Goal: Entertainment & Leisure: Consume media (video, audio)

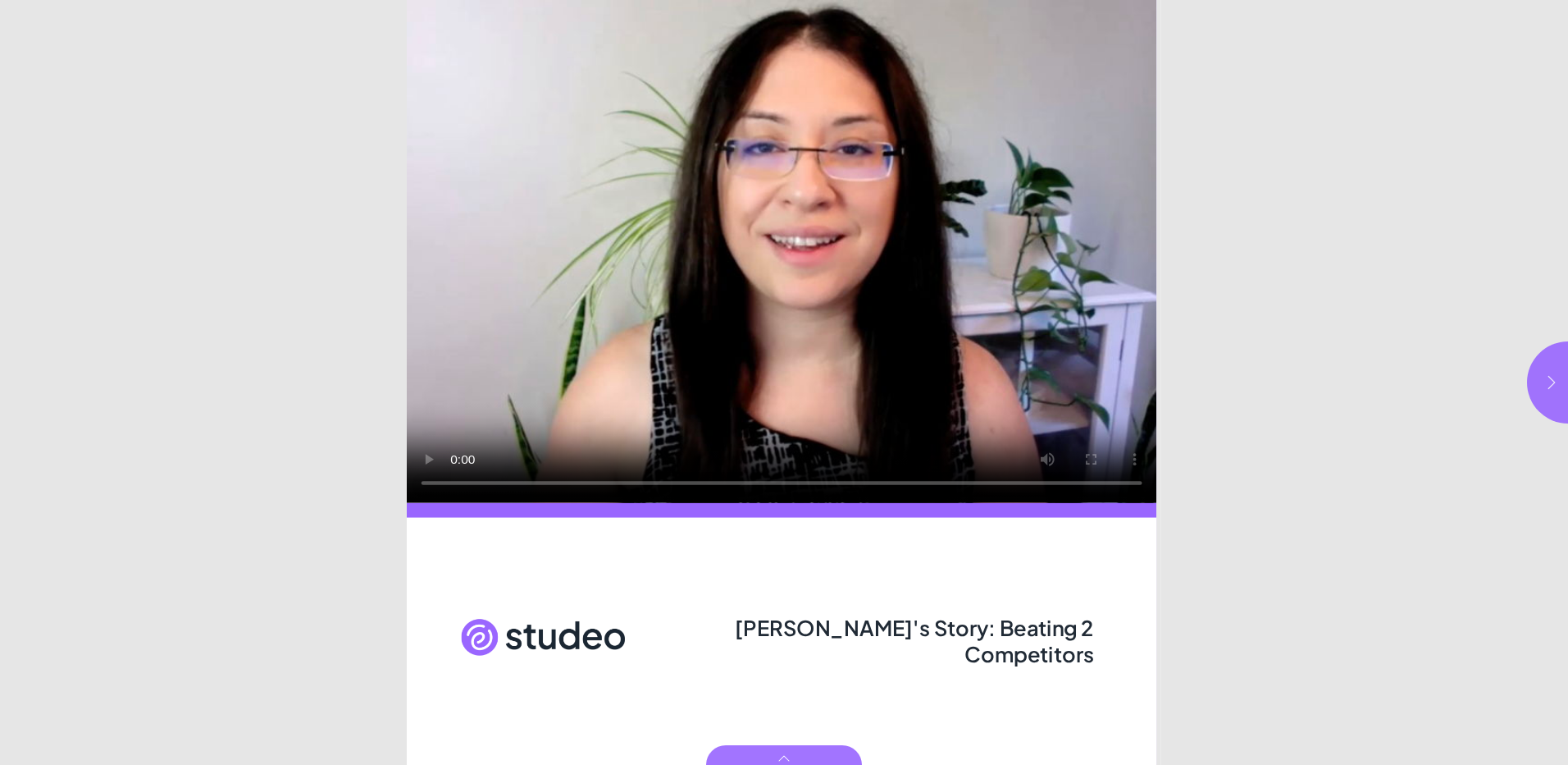
click at [1548, 379] on icon "button" at bounding box center [1552, 382] width 17 height 17
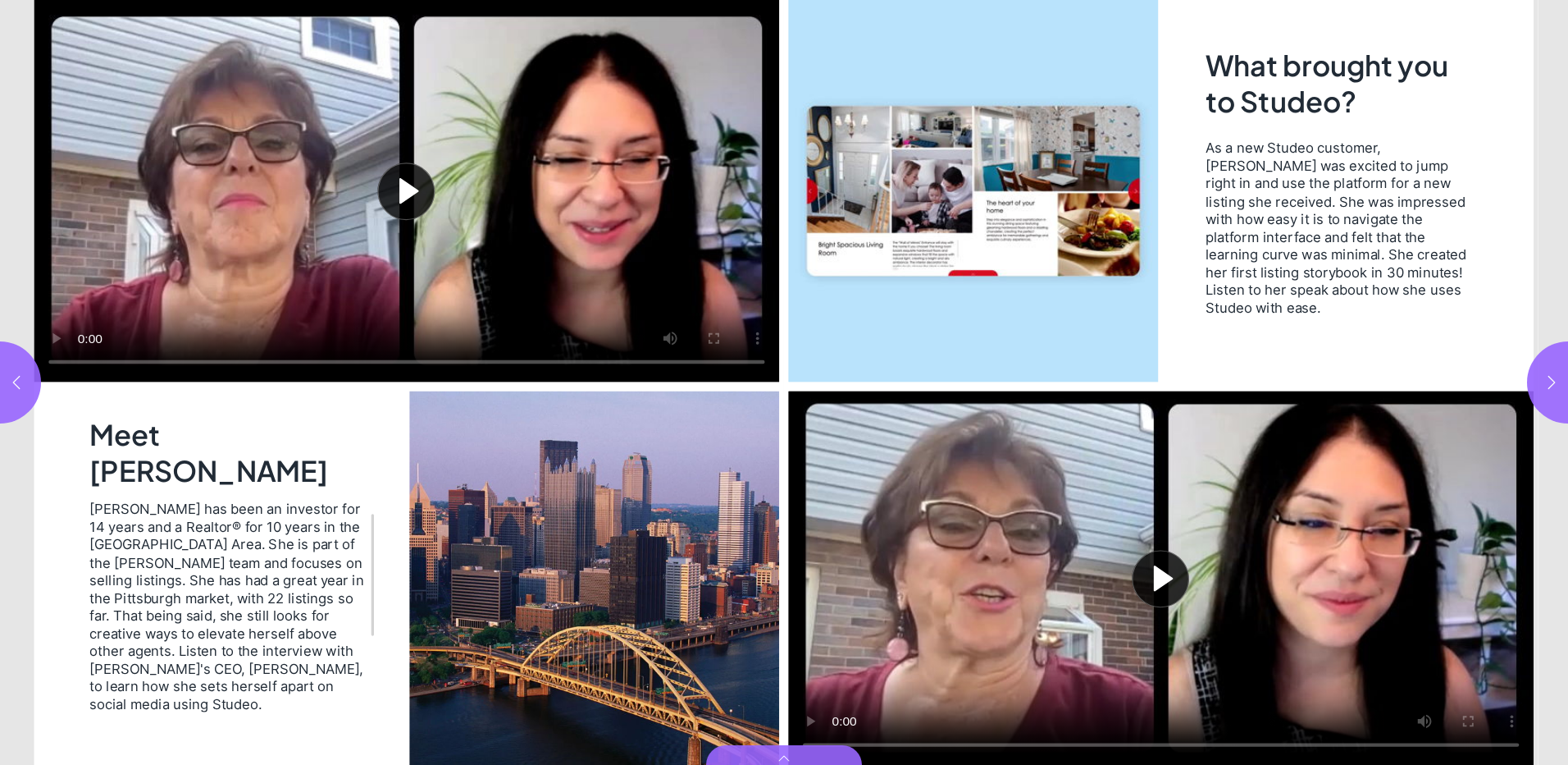
click at [399, 183] on button "Play video" at bounding box center [408, 191] width 746 height 382
click at [1157, 572] on button "Play video" at bounding box center [1161, 578] width 746 height 373
click at [1555, 372] on button "button" at bounding box center [1568, 382] width 82 height 82
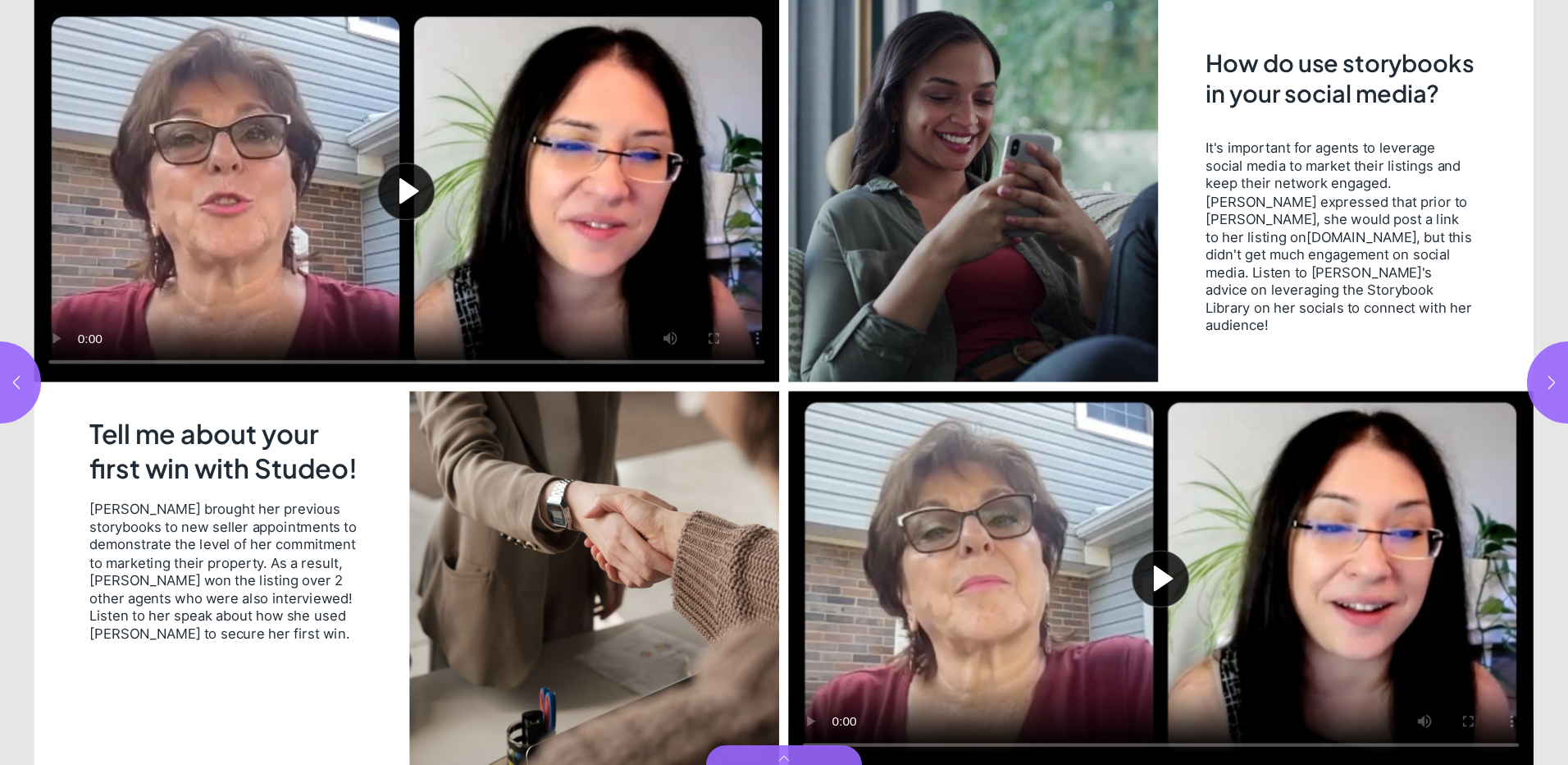
click at [403, 183] on button "Play video" at bounding box center [408, 191] width 746 height 382
click at [1168, 572] on button "Play video" at bounding box center [1161, 578] width 746 height 373
click at [501, 656] on img "Page 4" at bounding box center [594, 578] width 370 height 373
click at [1550, 375] on icon "button" at bounding box center [1552, 382] width 17 height 17
type input "*"
